Goal: Book appointment/travel/reservation

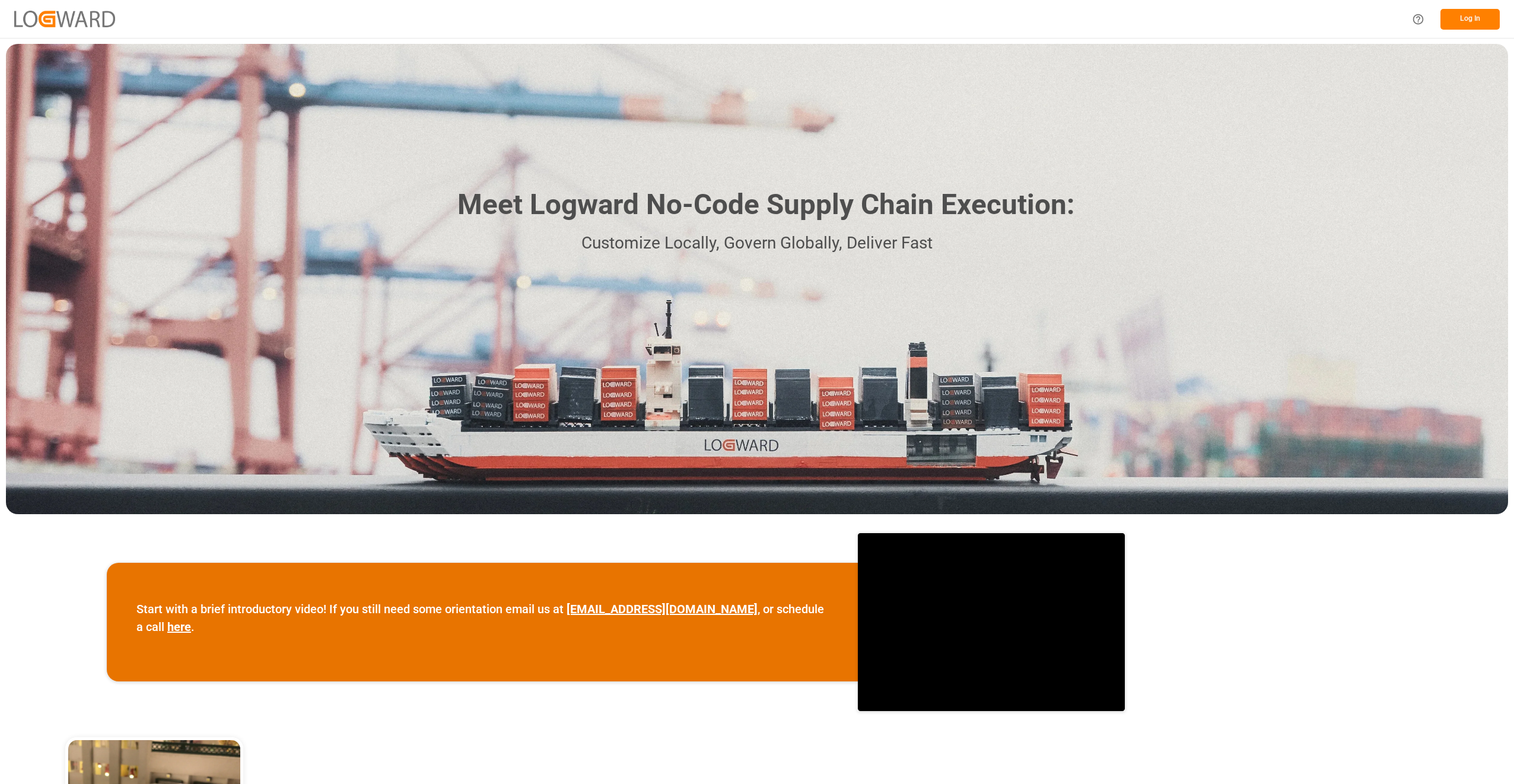
click at [1471, 21] on button "Log In" at bounding box center [1470, 19] width 59 height 21
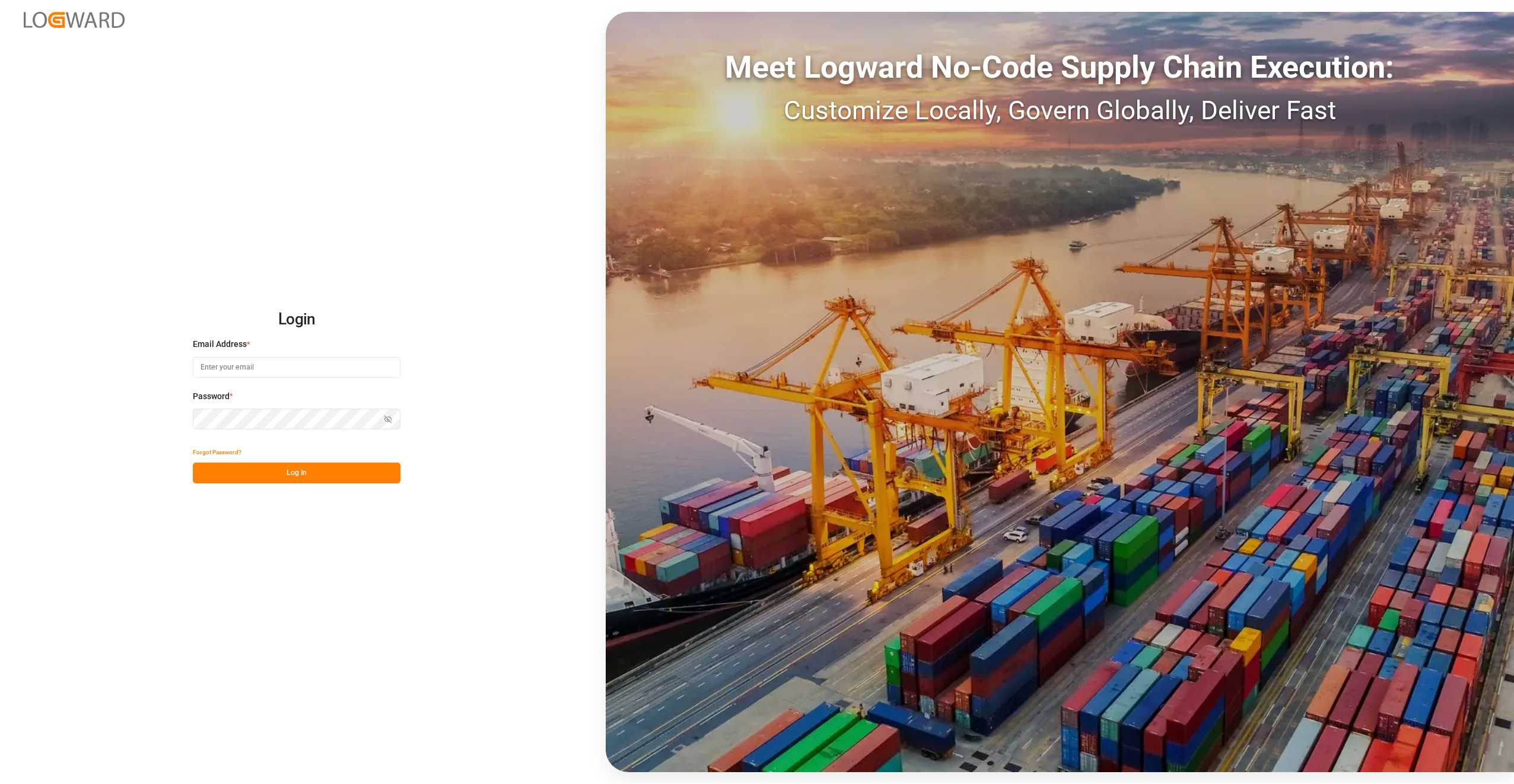
type input "[PERSON_NAME][EMAIL_ADDRESS][DOMAIN_NAME][PERSON_NAME]"
click at [305, 484] on div "Login Email Address * [PERSON_NAME][EMAIL_ADDRESS][DOMAIN_NAME][PERSON_NAME] Pa…" at bounding box center [757, 392] width 1514 height 784
click at [304, 478] on button "Log In" at bounding box center [296, 473] width 208 height 21
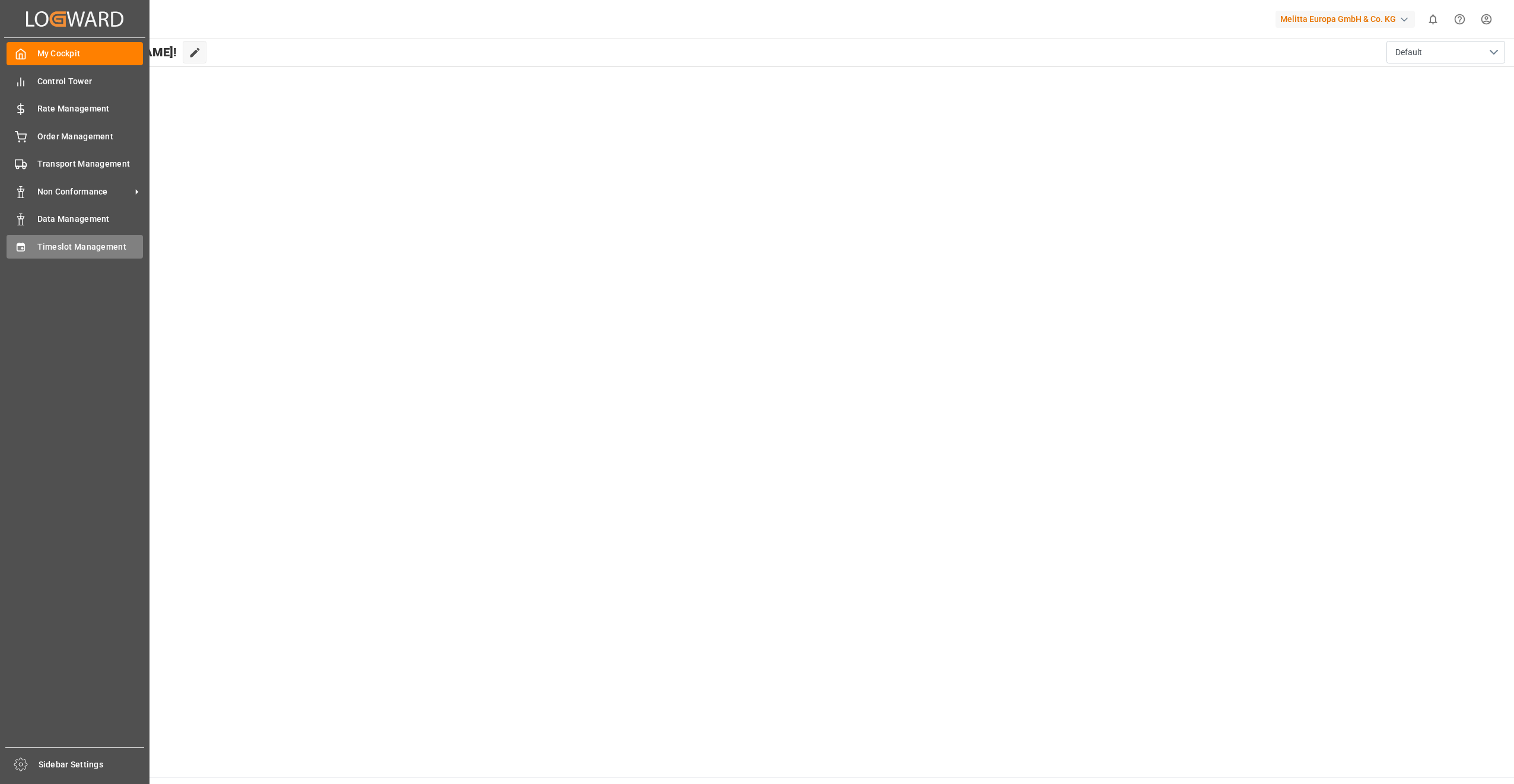
click at [77, 245] on span "Timeslot Management" at bounding box center [91, 246] width 106 height 12
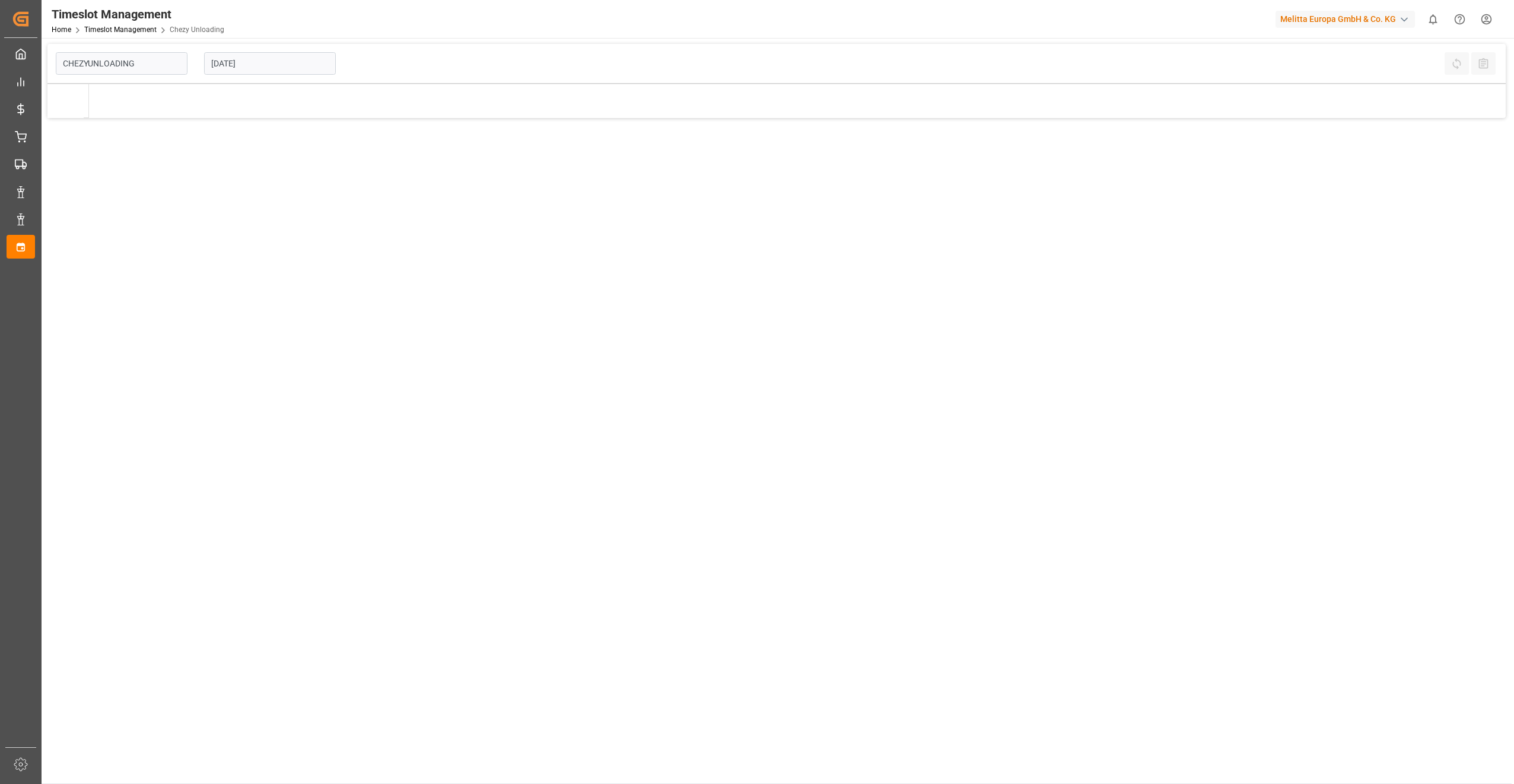
type input "Chezy Unloading"
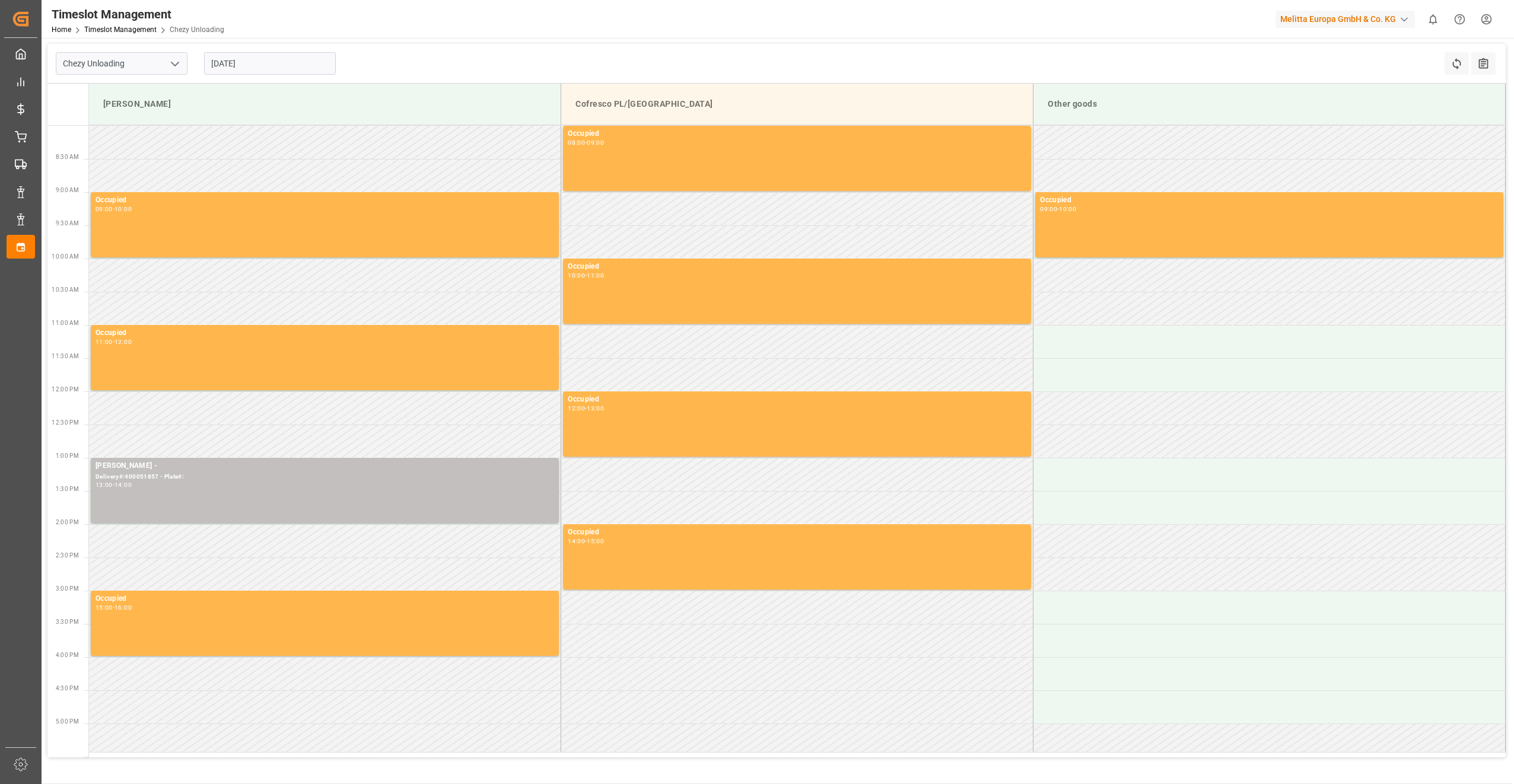
click at [278, 59] on input "[DATE]" at bounding box center [270, 63] width 132 height 23
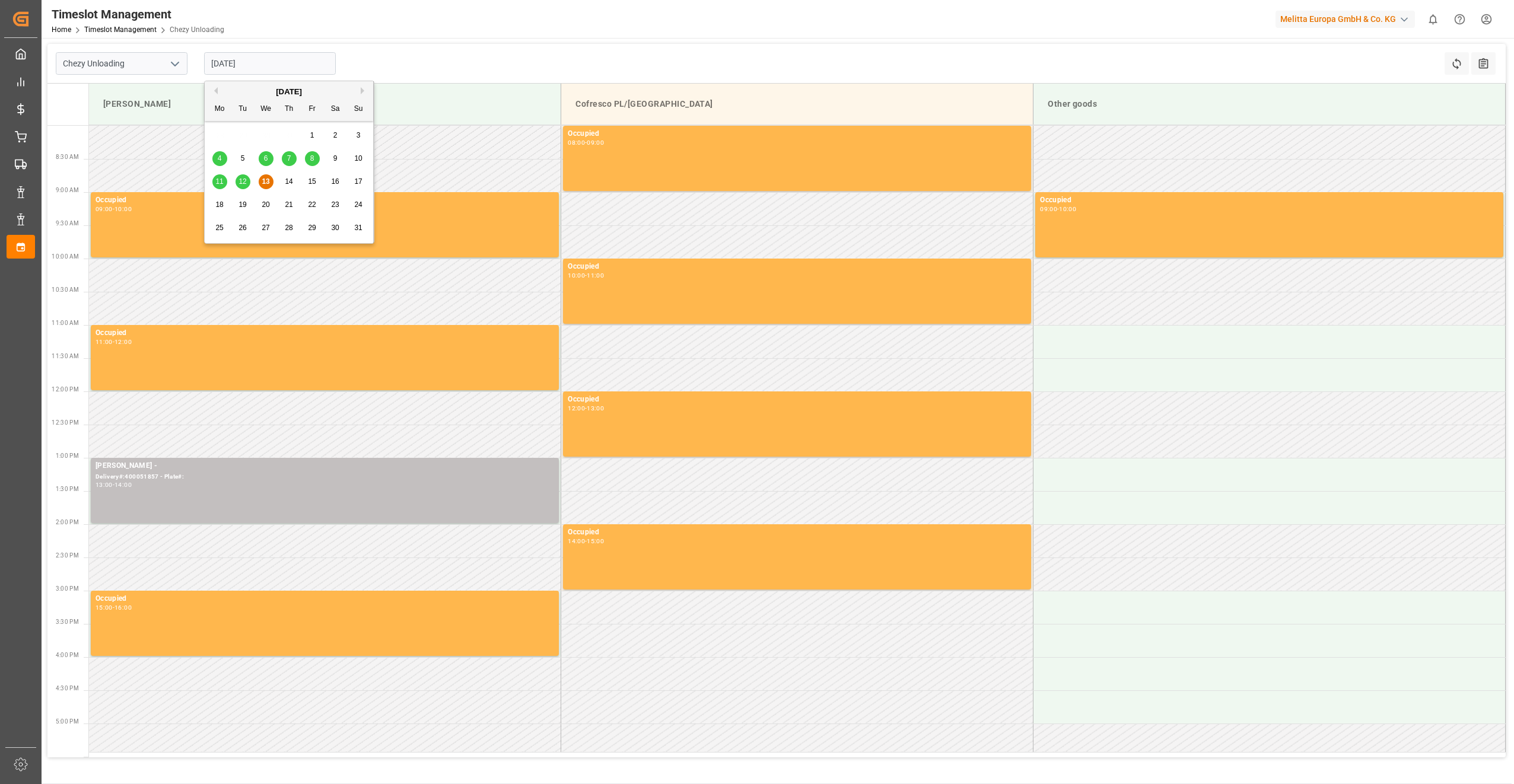
click at [306, 183] on div "15" at bounding box center [312, 182] width 15 height 14
type input "[DATE]"
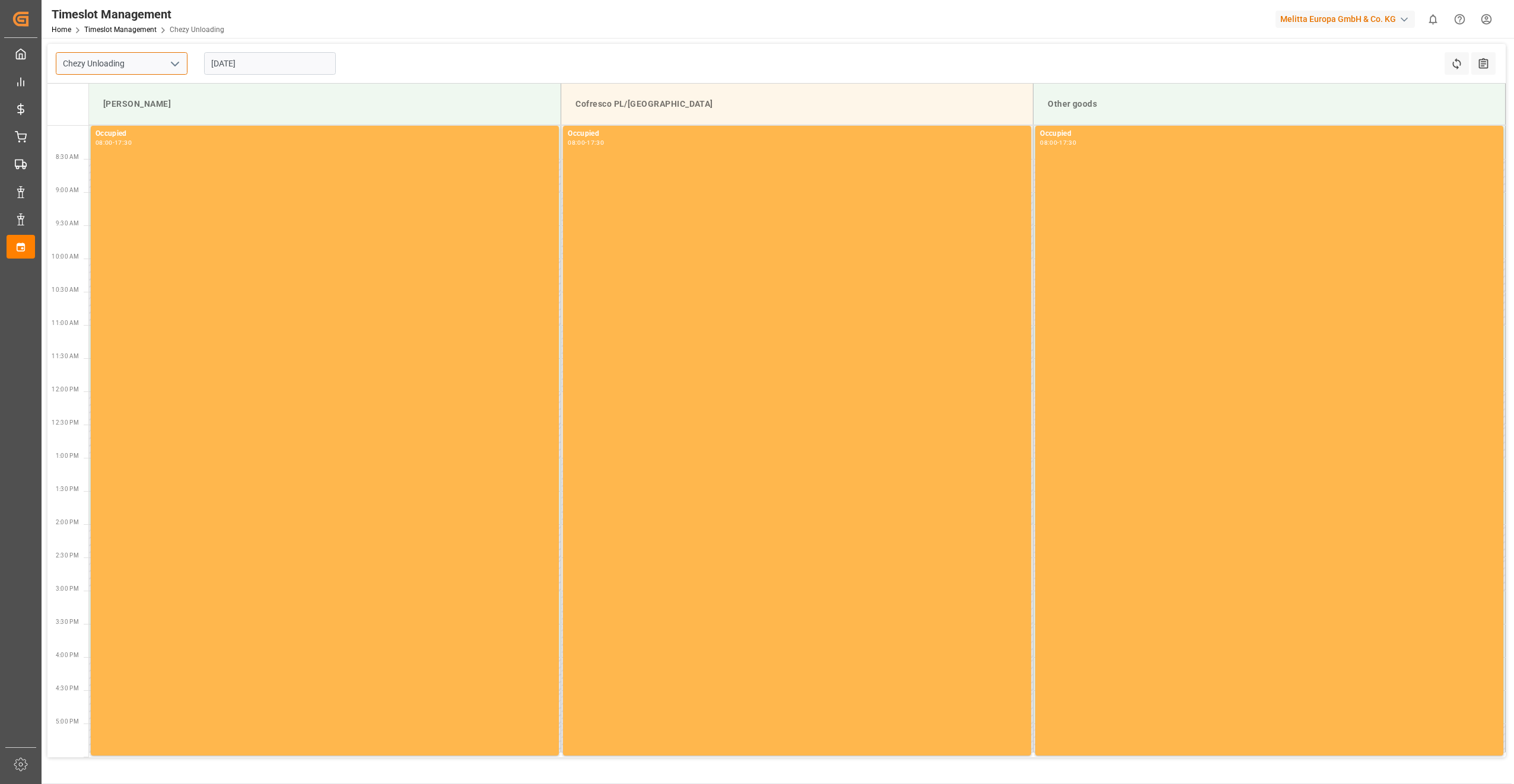
click at [156, 65] on input "Chezy Unloading" at bounding box center [121, 63] width 132 height 23
click at [173, 65] on icon "open menu" at bounding box center [175, 64] width 14 height 14
click at [173, 65] on icon "close menu" at bounding box center [175, 64] width 14 height 14
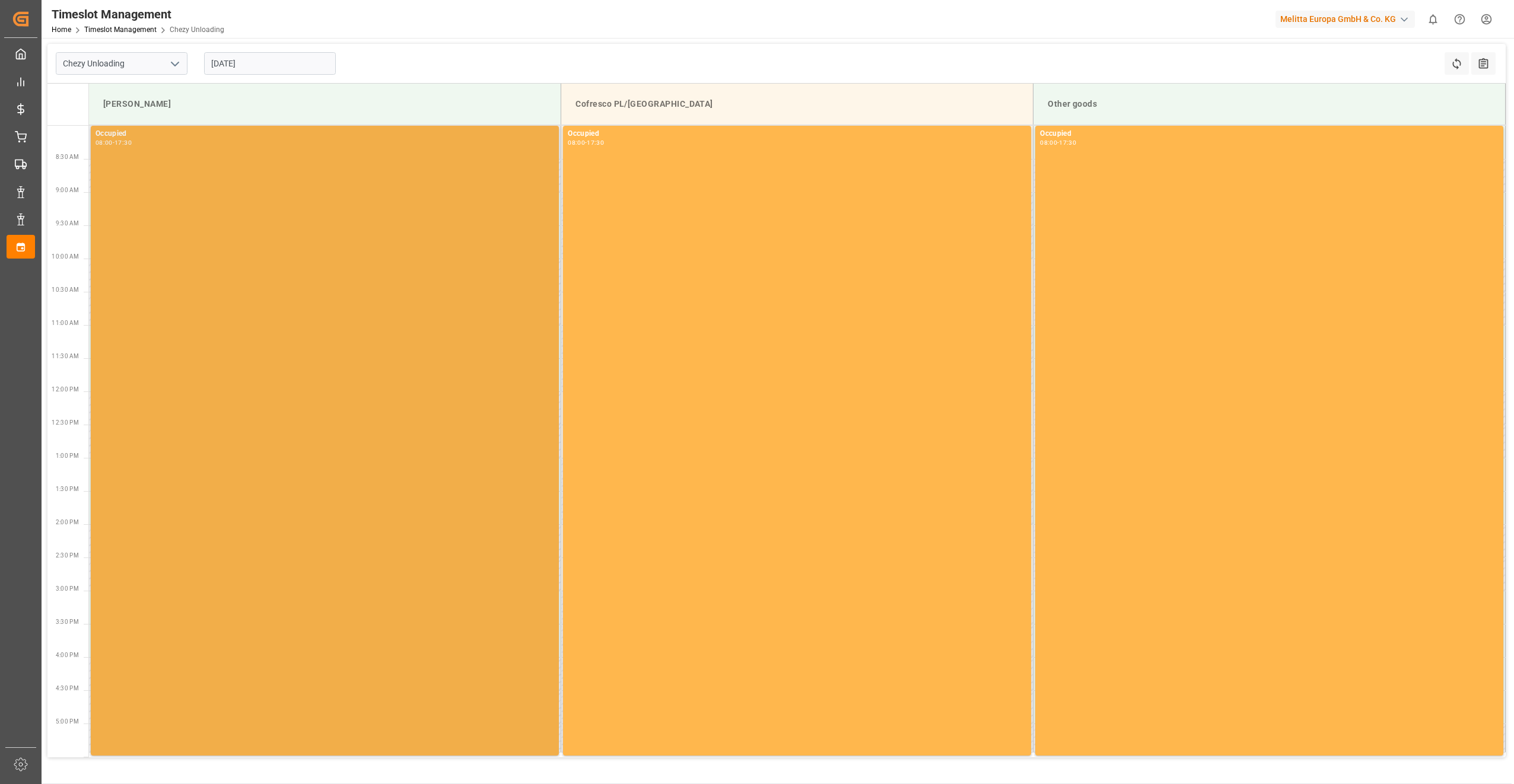
click at [191, 260] on div "Occupied 08:00 - 17:30" at bounding box center [324, 441] width 459 height 625
click at [191, 252] on div "Occupied 08:00 - 17:30" at bounding box center [324, 441] width 459 height 625
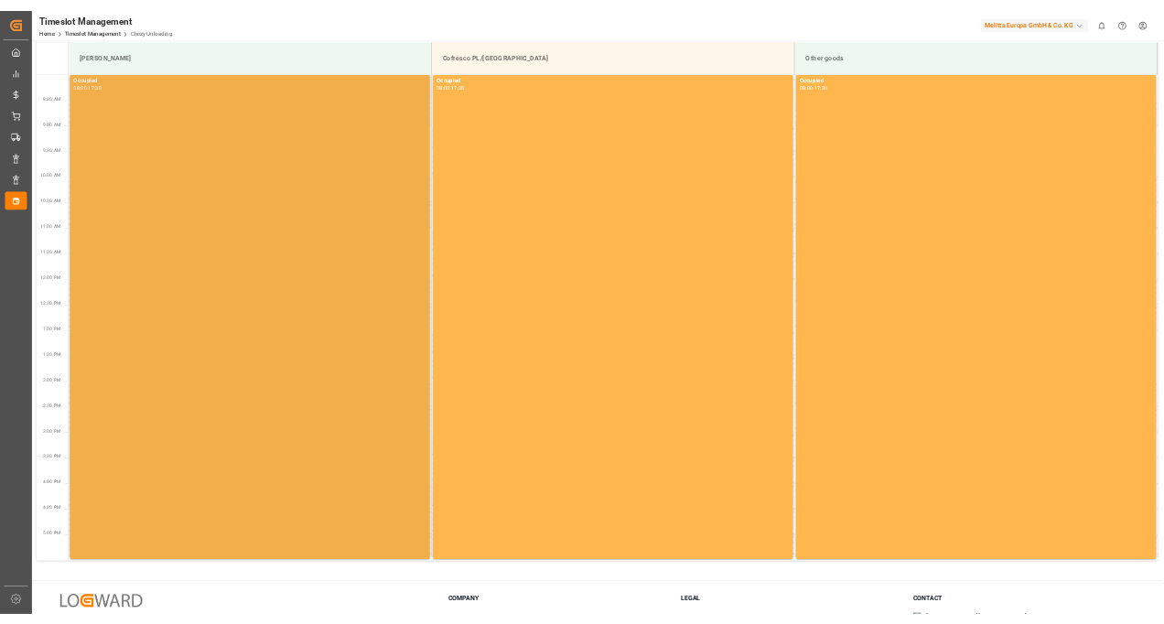
scroll to position [24, 0]
